Goal: Information Seeking & Learning: Find specific fact

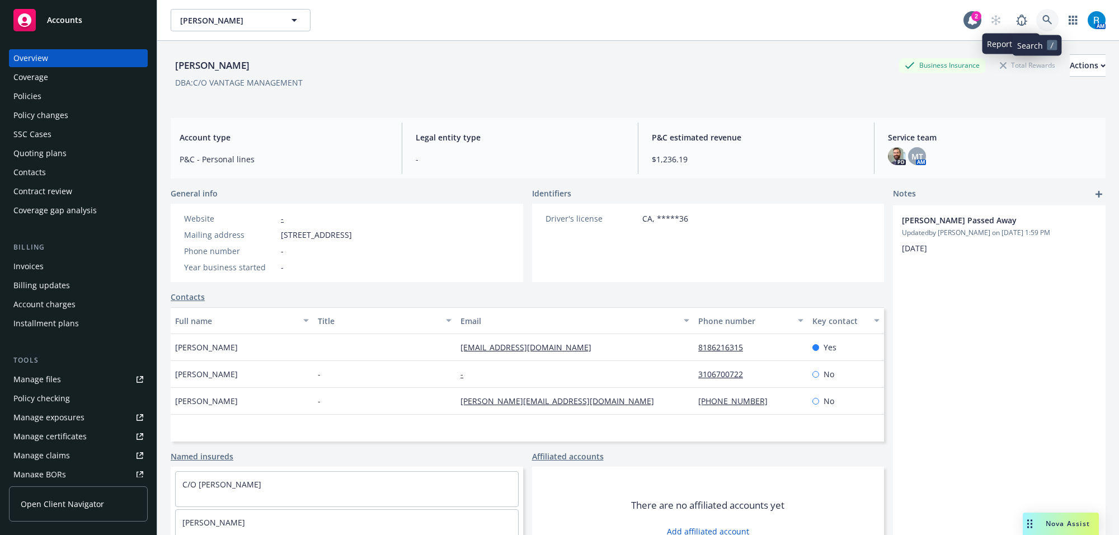
click at [1042, 18] on link at bounding box center [1047, 20] width 22 height 22
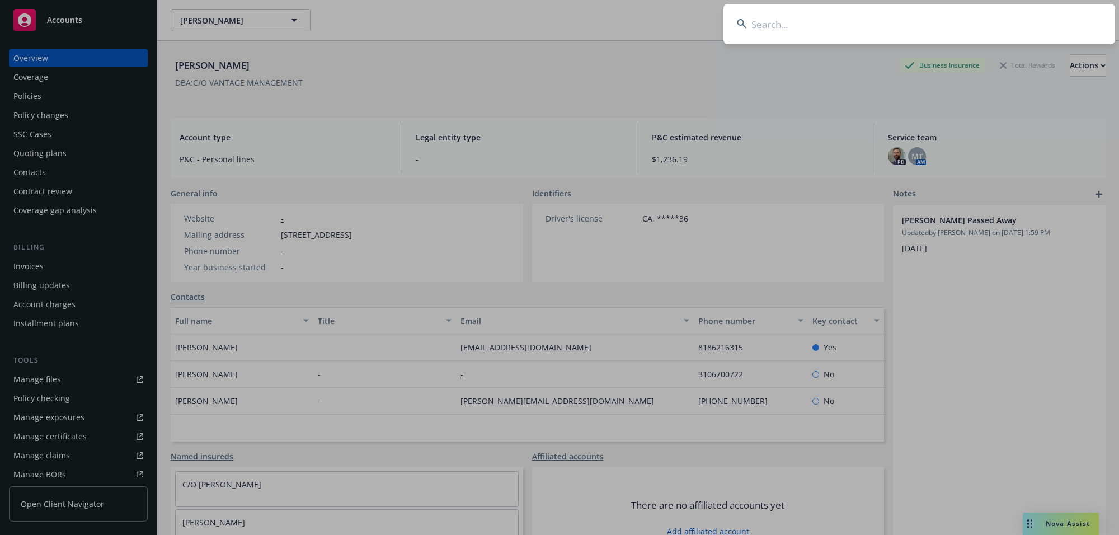
type input "[PERSON_NAME] & [PERSON_NAME]"
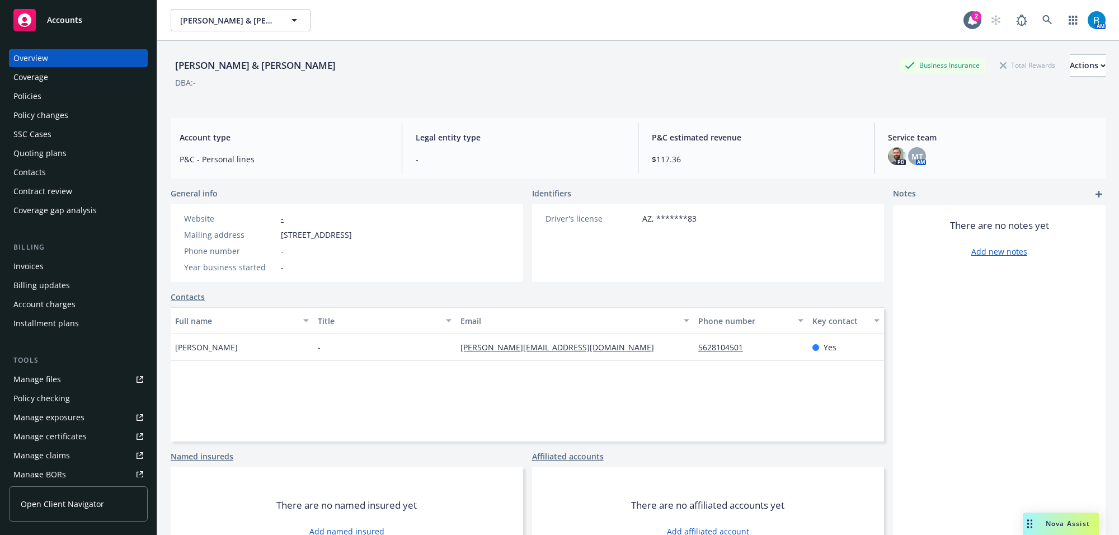
click at [43, 98] on div "Policies" at bounding box center [78, 96] width 130 height 18
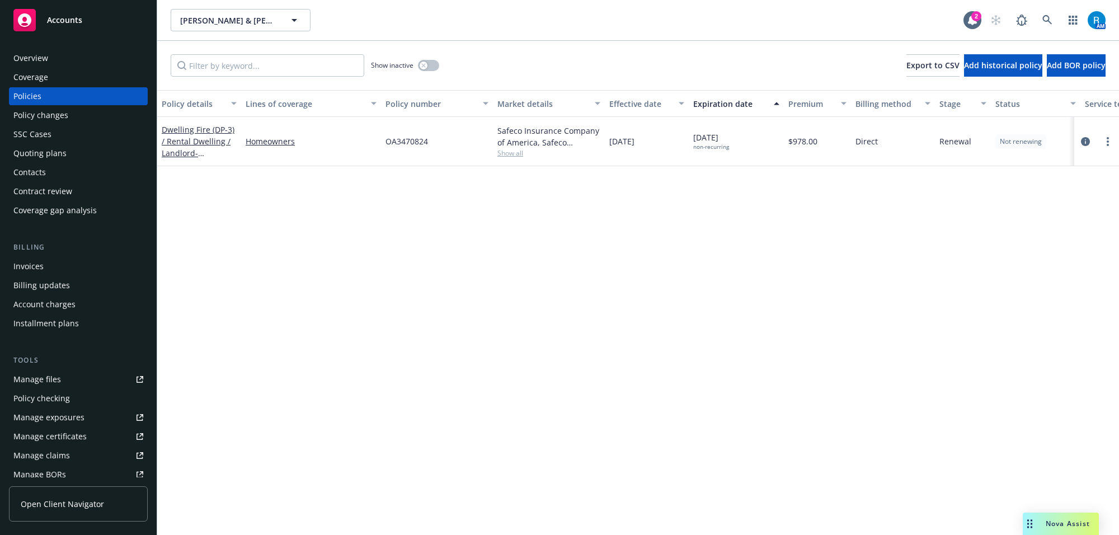
click at [406, 146] on span "OA3470824" at bounding box center [406, 141] width 43 height 12
copy span "OA3470824"
click at [1052, 20] on link at bounding box center [1047, 20] width 22 height 22
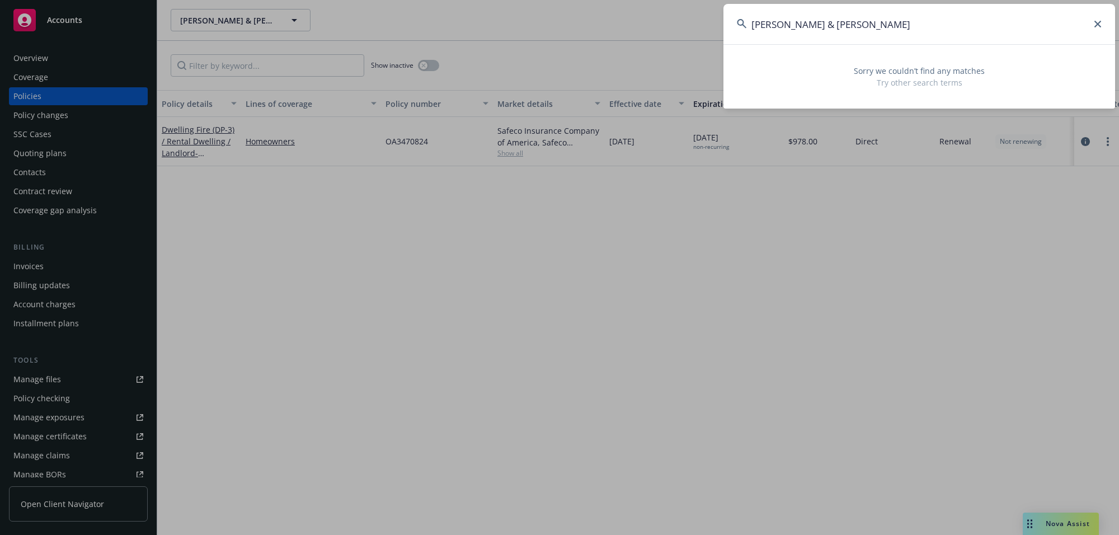
drag, startPoint x: 874, startPoint y: 24, endPoint x: 786, endPoint y: 17, distance: 87.5
click at [786, 17] on input "[PERSON_NAME] & [PERSON_NAME]" at bounding box center [919, 24] width 392 height 40
type input "Baggia,"
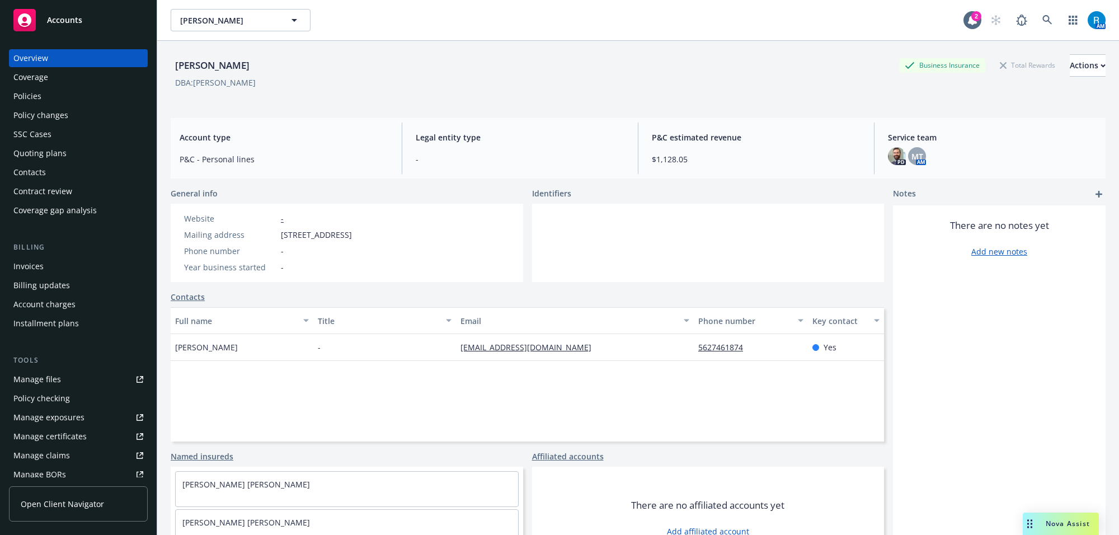
click at [25, 98] on div "Policies" at bounding box center [27, 96] width 28 height 18
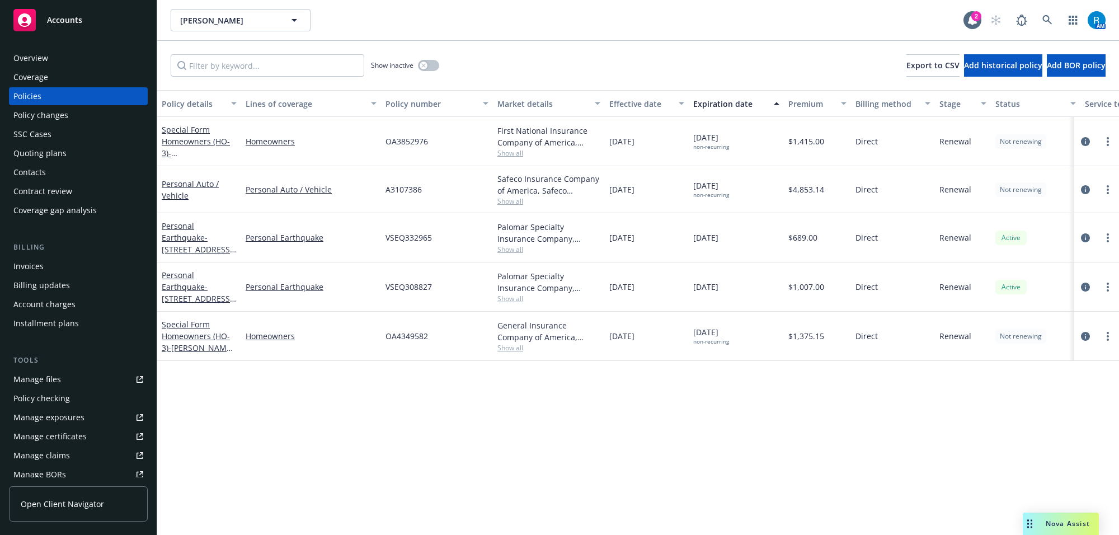
click at [407, 188] on span "A3107386" at bounding box center [403, 189] width 36 height 12
copy span "A3107386"
click at [1049, 20] on icon at bounding box center [1047, 20] width 10 height 10
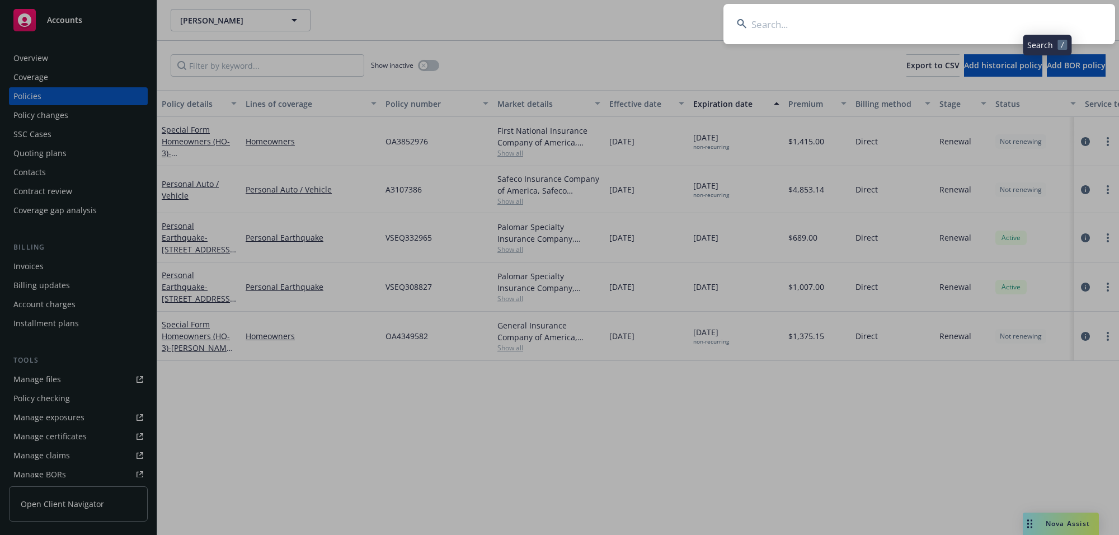
type input "[PERSON_NAME] & [PERSON_NAME]"
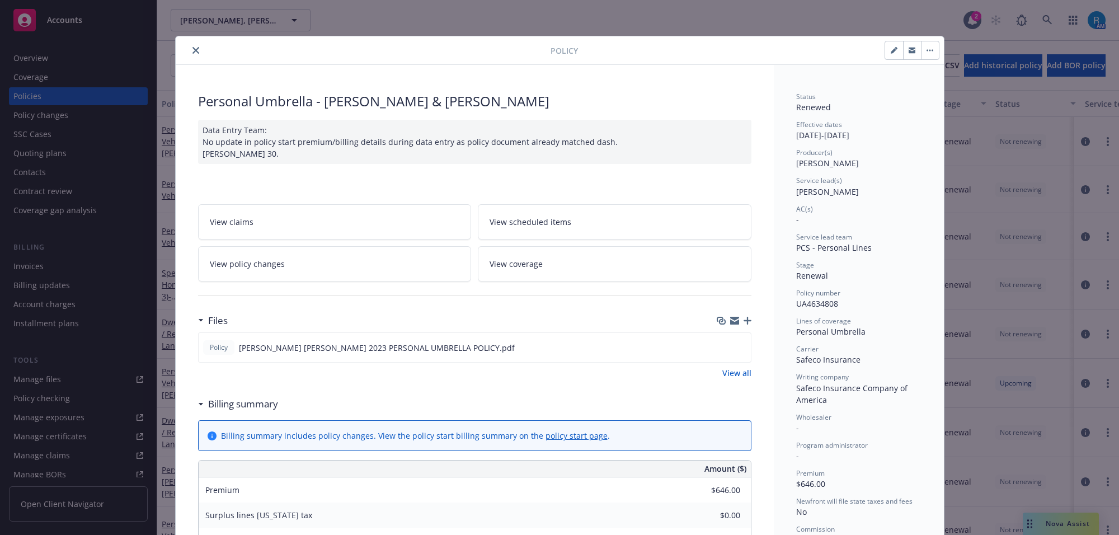
click at [191, 55] on button "close" at bounding box center [195, 50] width 13 height 13
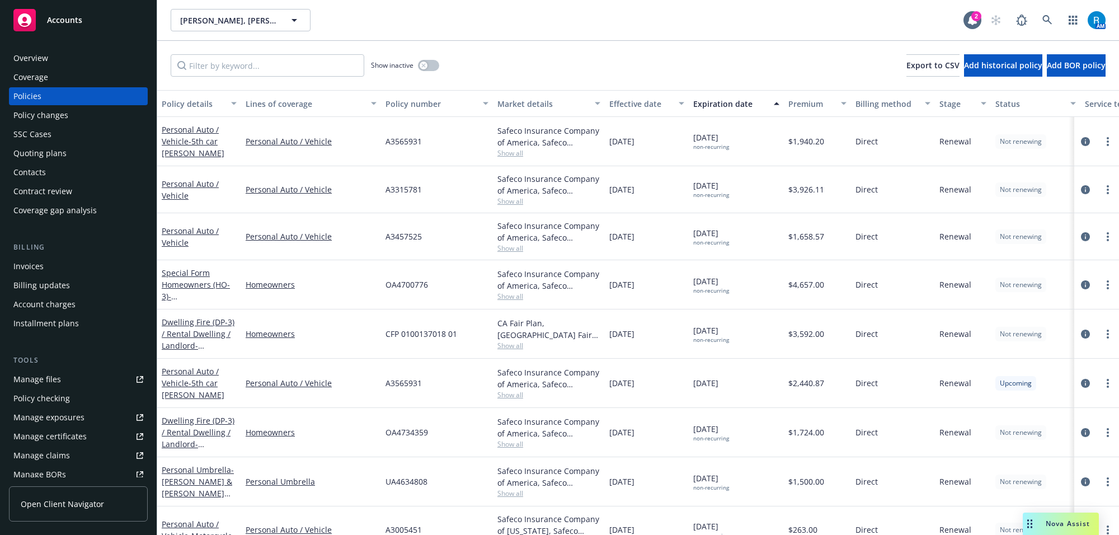
click at [408, 235] on span "A3457525" at bounding box center [403, 236] width 36 height 12
copy span "A3457525"
click at [1042, 20] on icon at bounding box center [1047, 20] width 10 height 10
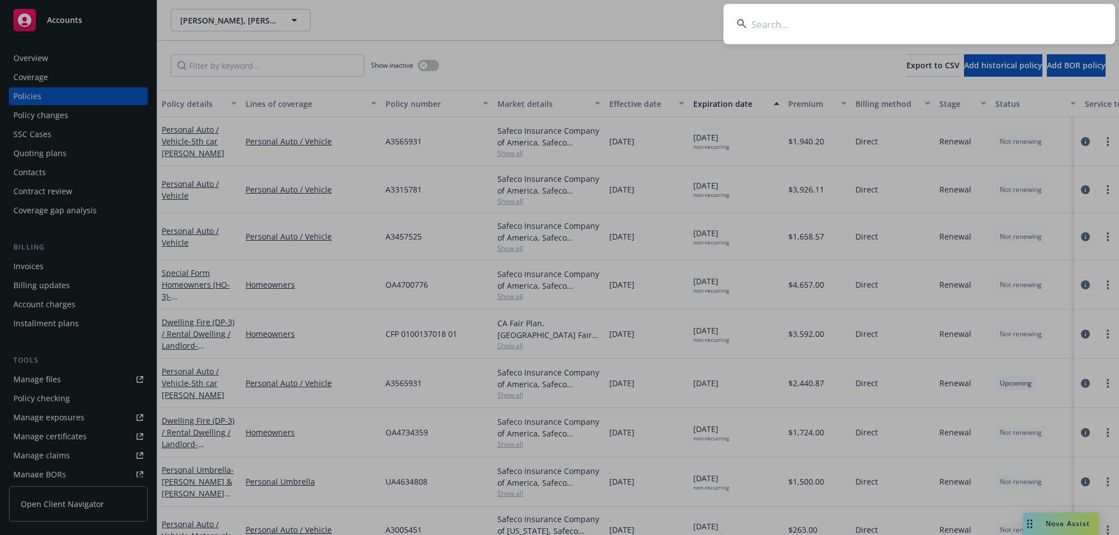
type input "[PERSON_NAME] & [PERSON_NAME]"
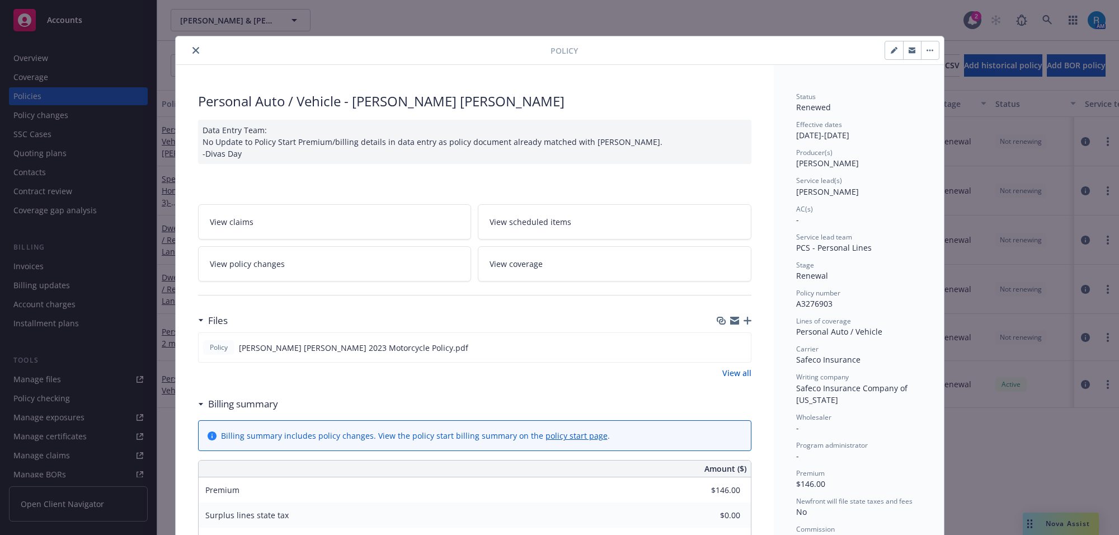
click at [192, 48] on icon "close" at bounding box center [195, 50] width 7 height 7
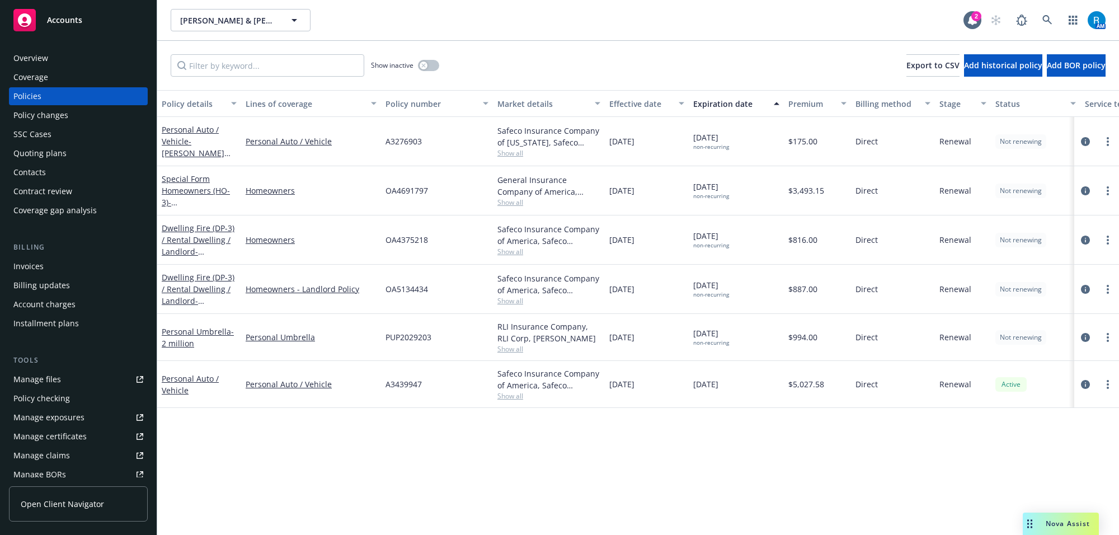
click at [628, 241] on span "[DATE]" at bounding box center [621, 240] width 25 height 12
click at [634, 242] on span "[DATE]" at bounding box center [621, 240] width 25 height 12
click at [634, 239] on span "[DATE]" at bounding box center [621, 240] width 25 height 12
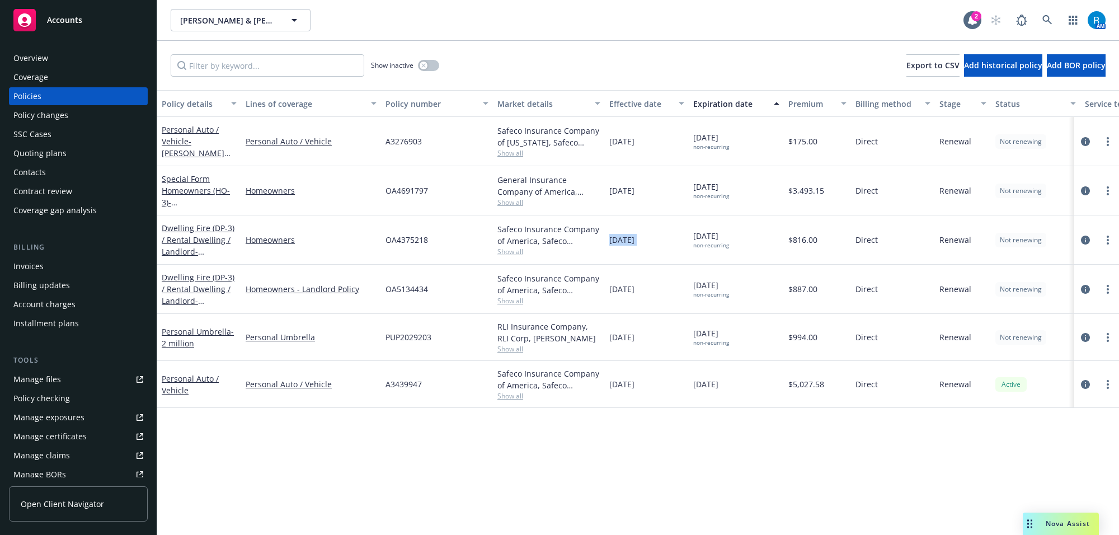
click at [634, 239] on span "[DATE]" at bounding box center [621, 240] width 25 height 12
copy span "[DATE]"
click at [392, 238] on span "OA4375218" at bounding box center [406, 240] width 43 height 12
copy span "OA4375218"
